Goal: Use online tool/utility

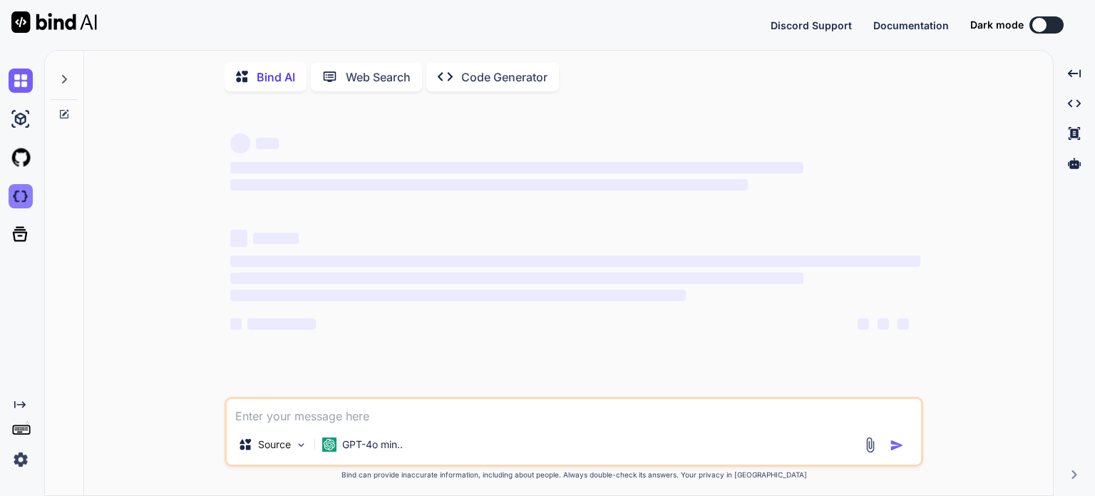
click at [23, 196] on img at bounding box center [21, 196] width 24 height 24
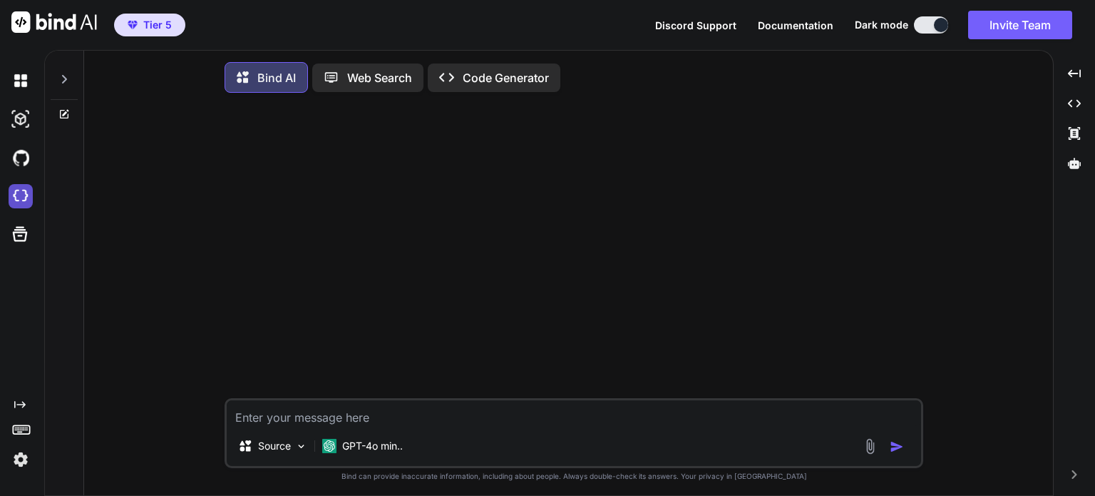
type textarea "x"
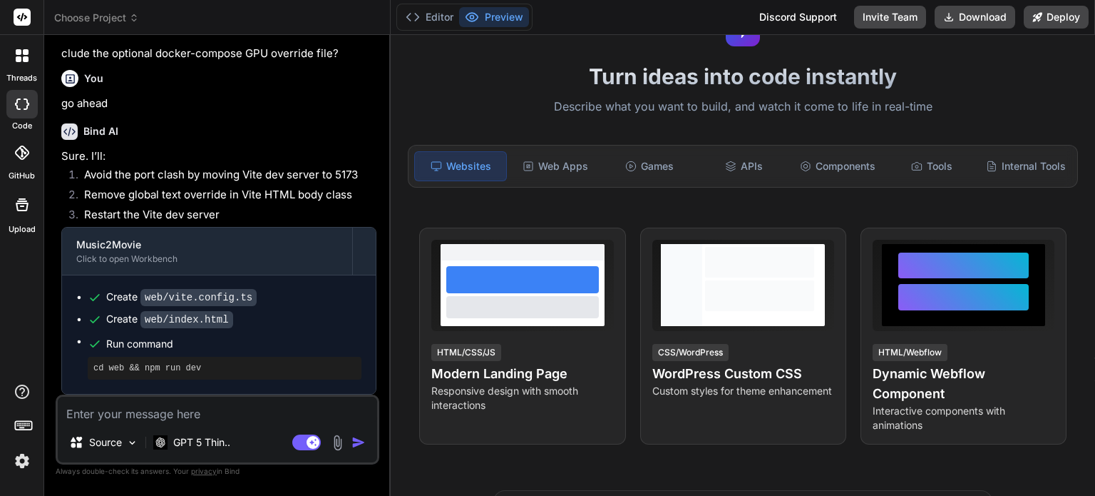
scroll to position [3626, 0]
click at [125, 21] on span "Choose Project" at bounding box center [96, 18] width 85 height 14
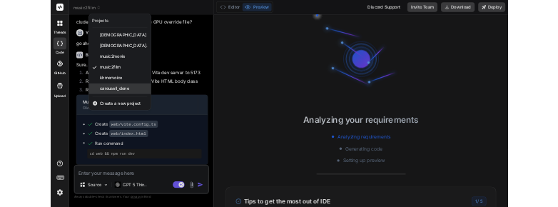
scroll to position [27, 0]
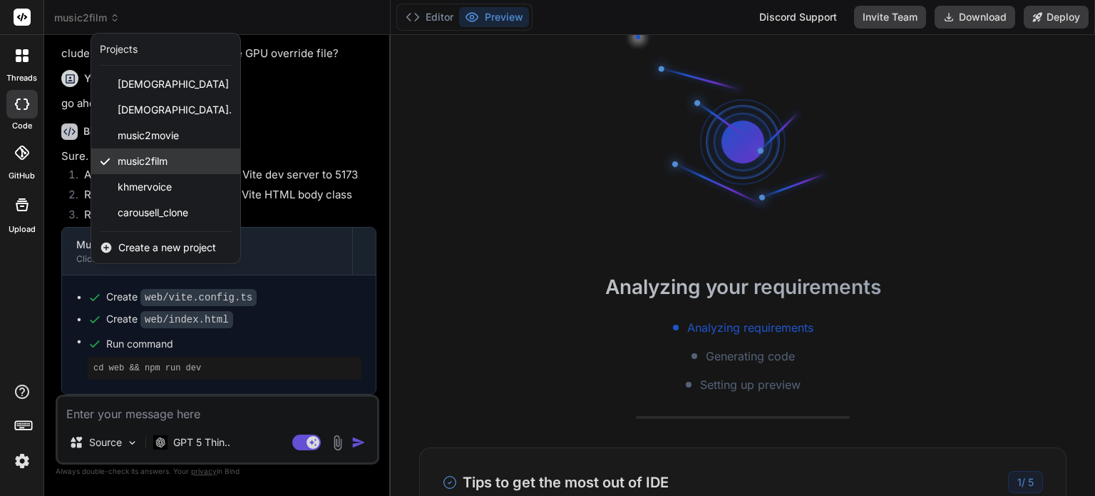
click at [153, 165] on span "music2film" at bounding box center [143, 161] width 50 height 14
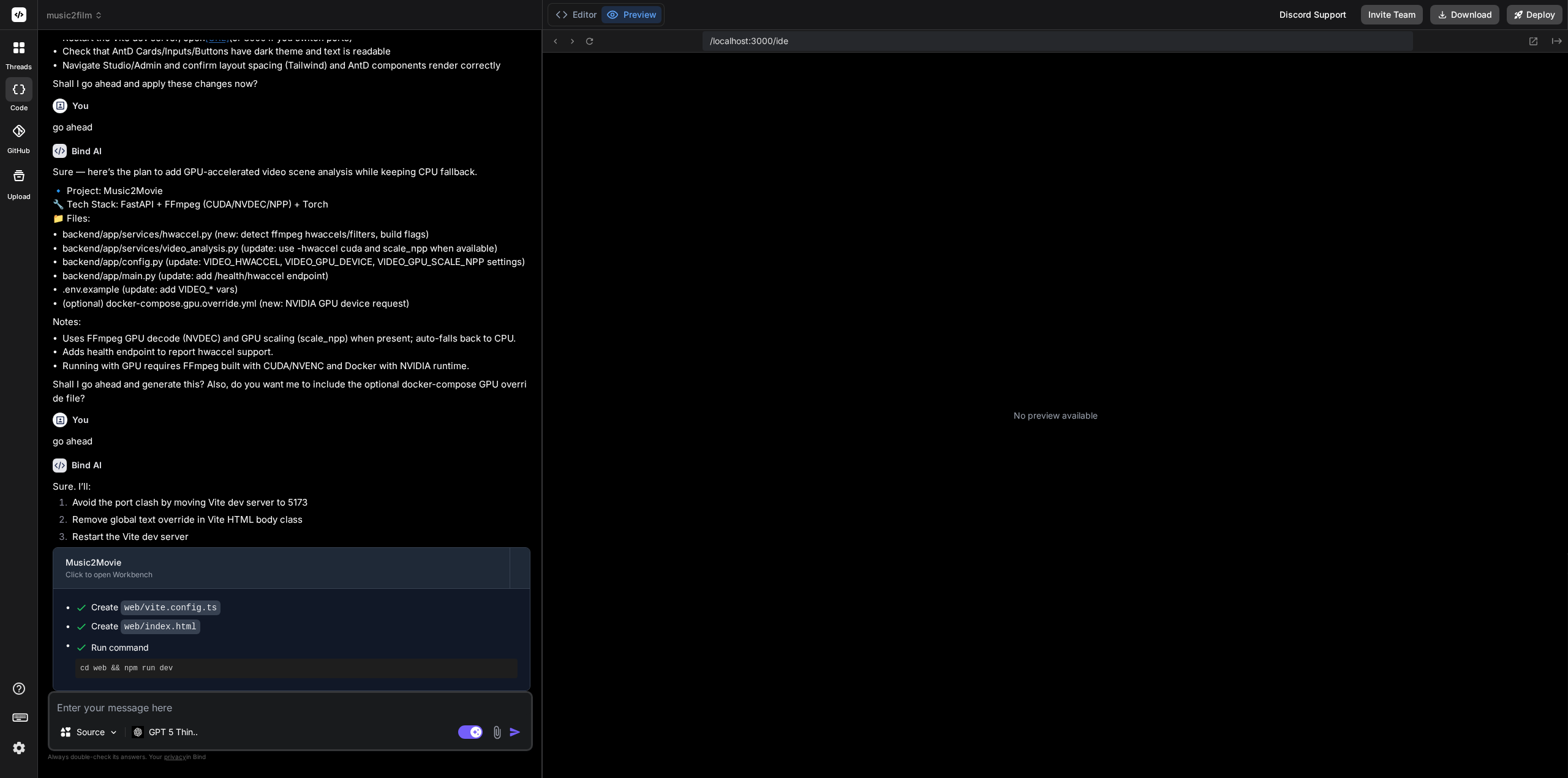
scroll to position [93, 0]
type textarea "x"
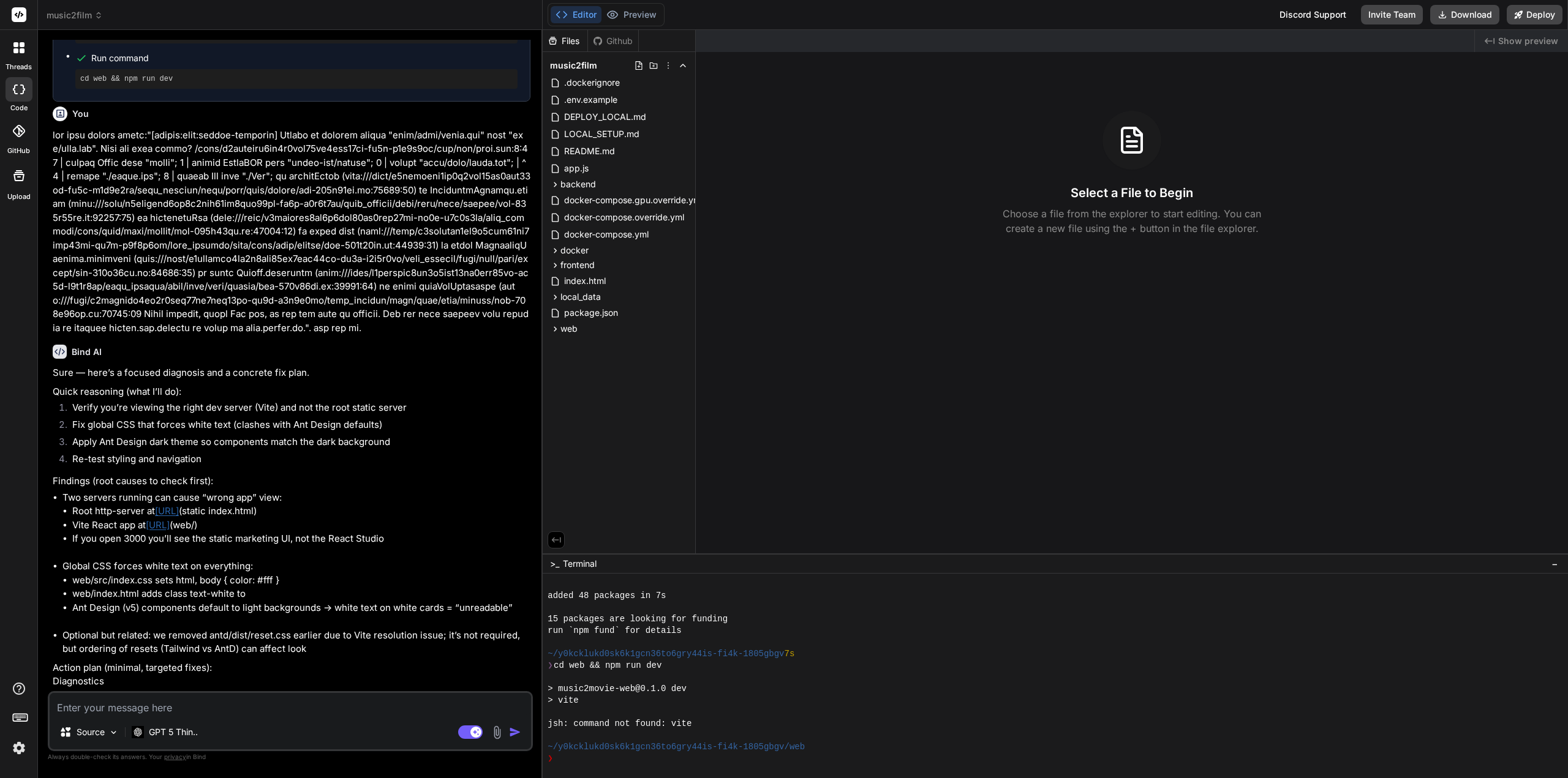
scroll to position [612, 0]
